Goal: Check status: Check status

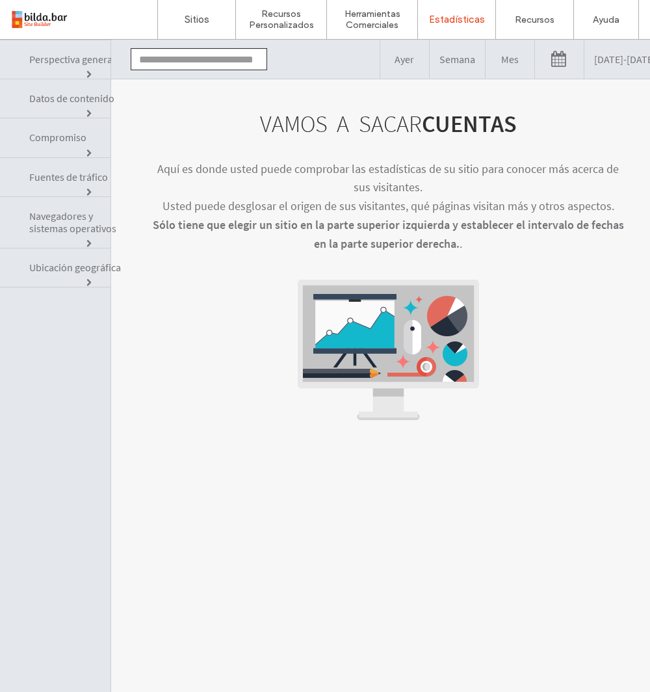
click input "text"
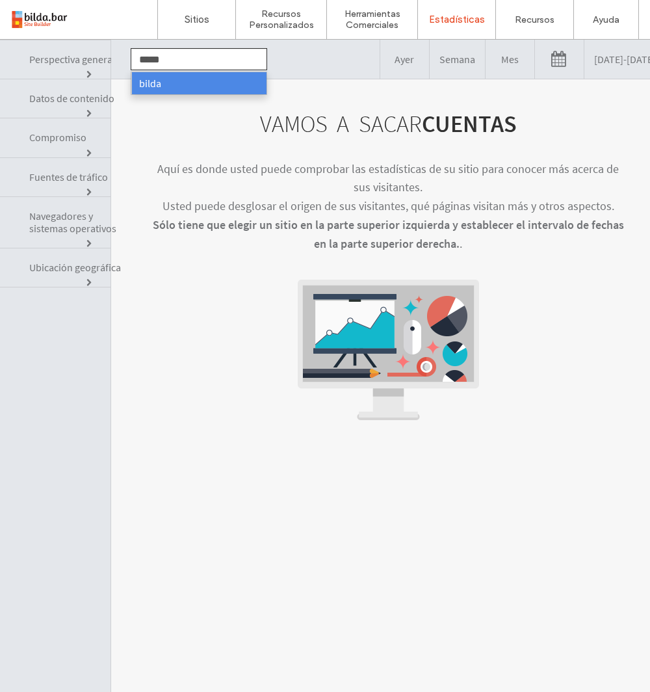
type input "*****"
click at [154, 84] on li "bilda" at bounding box center [198, 83] width 135 height 22
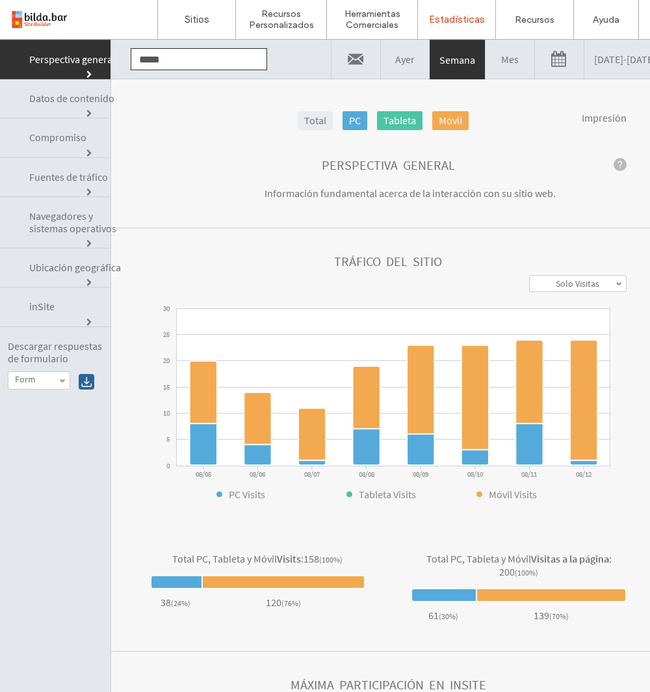
click at [86, 150] on span "Compromiso" at bounding box center [90, 154] width 8 height 8
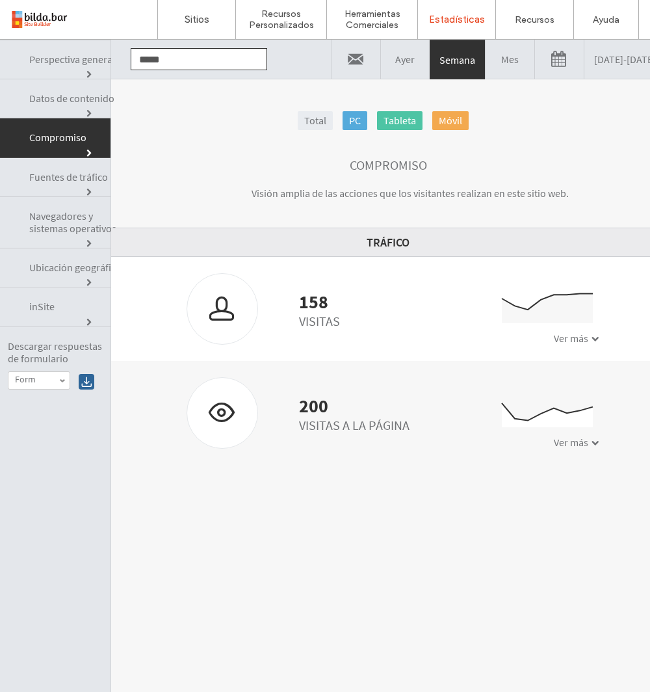
click at [584, 64] on link "[DATE] - [DATE]" at bounding box center [624, 59] width 81 height 39
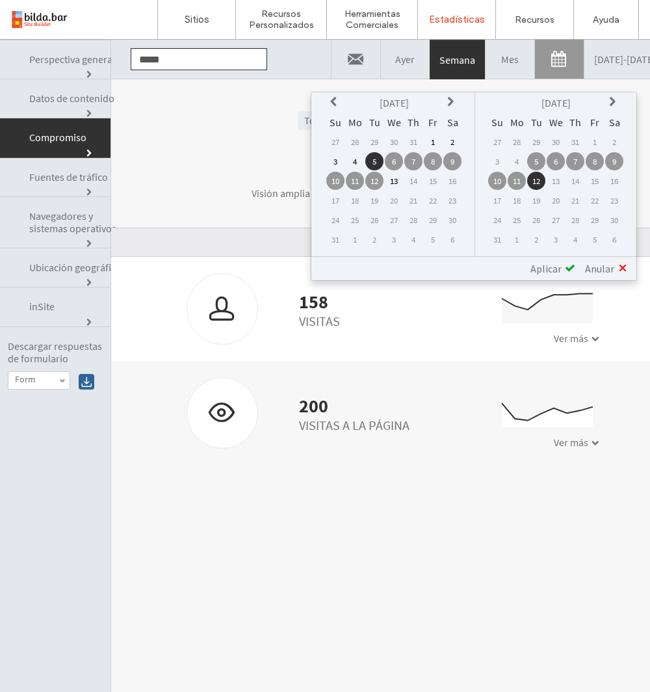
click at [434, 142] on td "1" at bounding box center [433, 142] width 18 height 18
click at [551, 268] on span "Aplicar" at bounding box center [545, 268] width 31 height 13
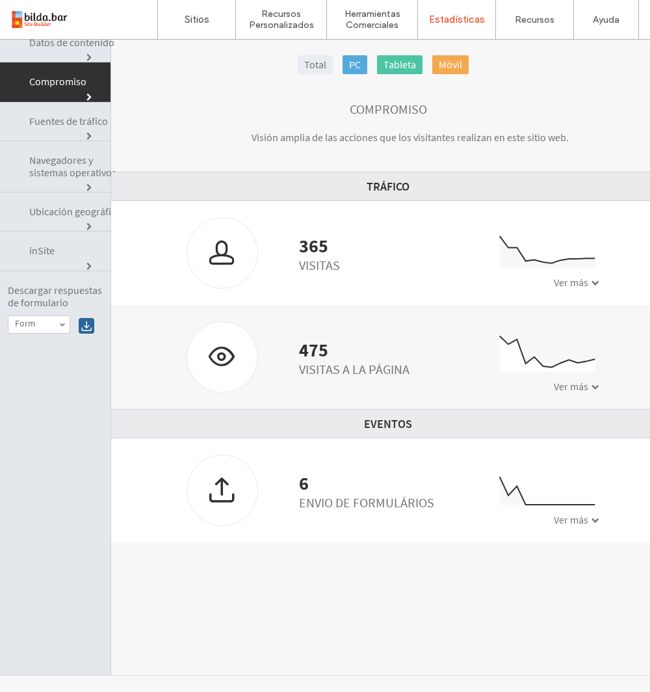
scroll to position [60, 0]
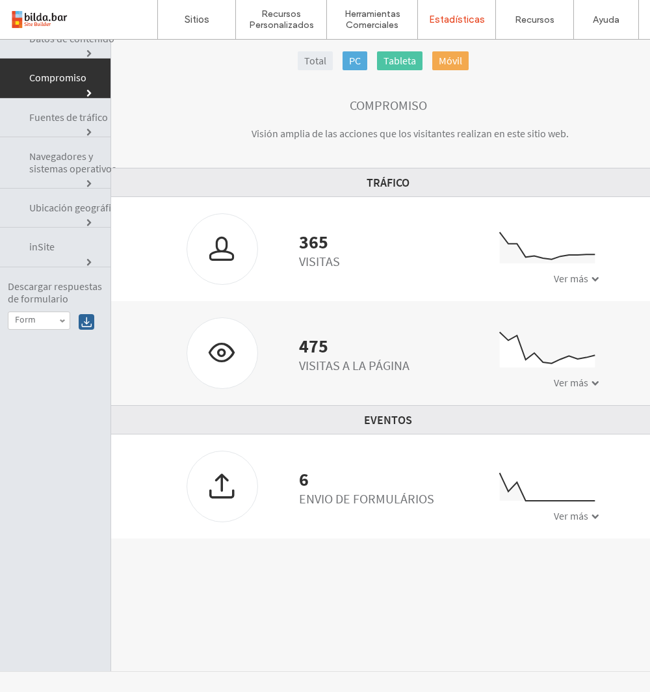
click at [219, 465] on div at bounding box center [222, 485] width 70 height 69
click at [206, 490] on div at bounding box center [222, 485] width 70 height 69
drag, startPoint x: 212, startPoint y: 488, endPoint x: 211, endPoint y: 476, distance: 11.1
click at [215, 485] on div at bounding box center [222, 485] width 70 height 69
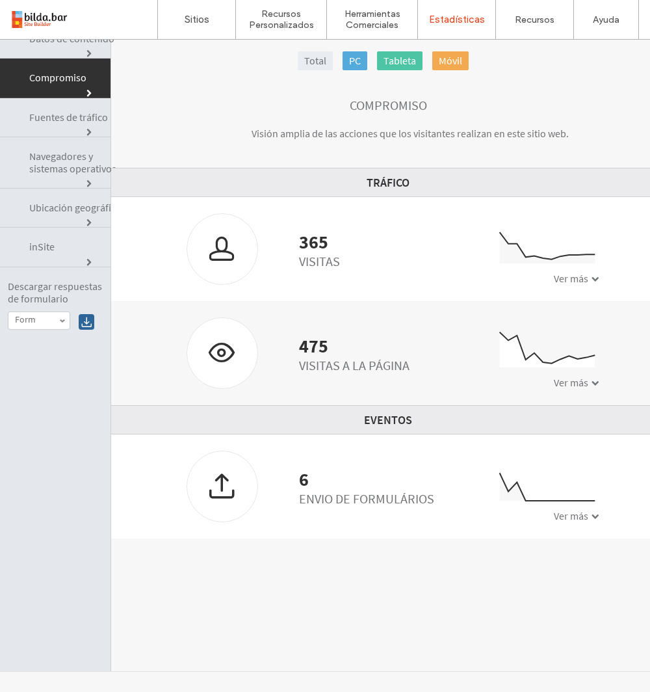
click at [86, 129] on span "Fuentes de tráfico" at bounding box center [90, 133] width 8 height 8
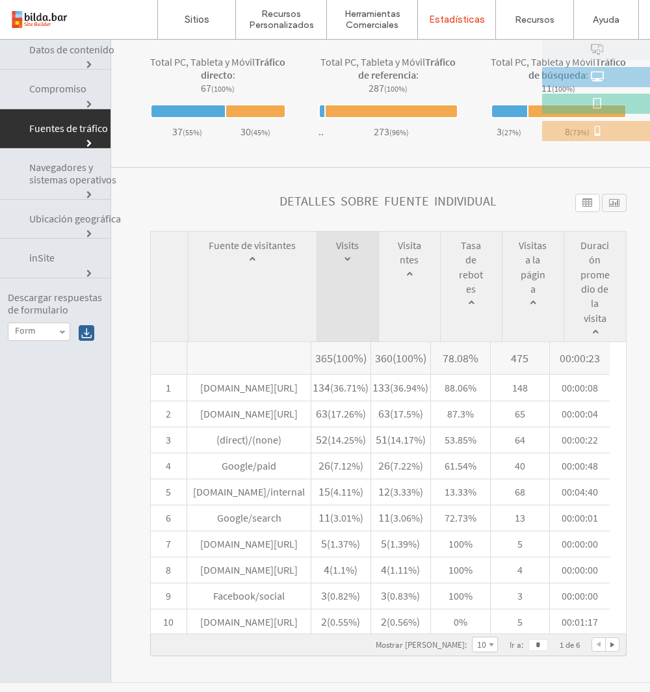
scroll to position [61, 0]
